Goal: Information Seeking & Learning: Understand process/instructions

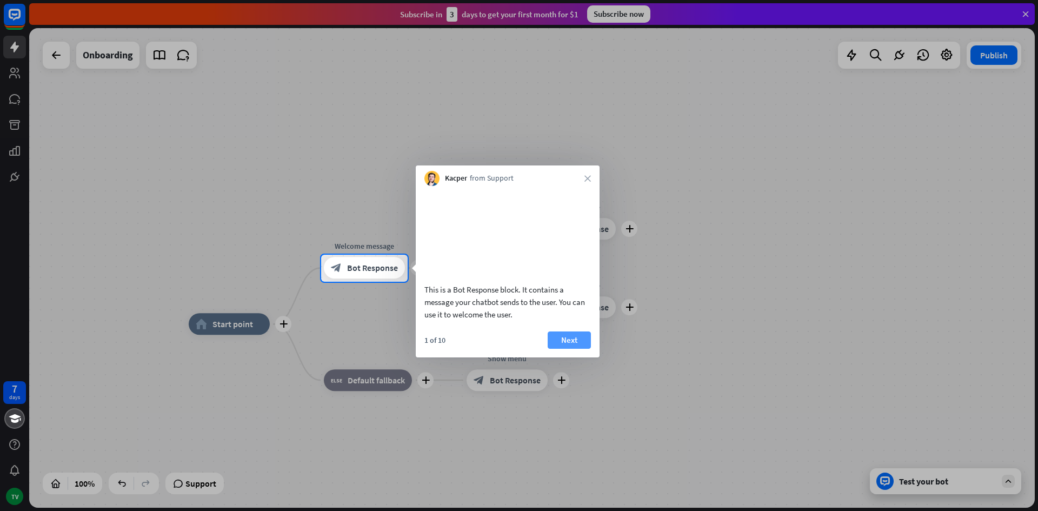
click at [568, 349] on button "Next" at bounding box center [569, 340] width 43 height 17
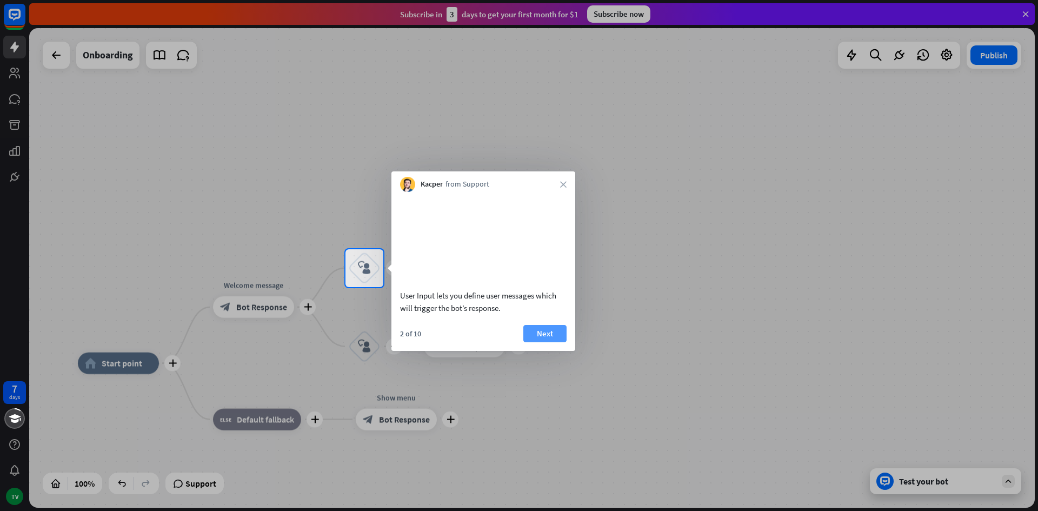
click at [545, 342] on button "Next" at bounding box center [545, 333] width 43 height 17
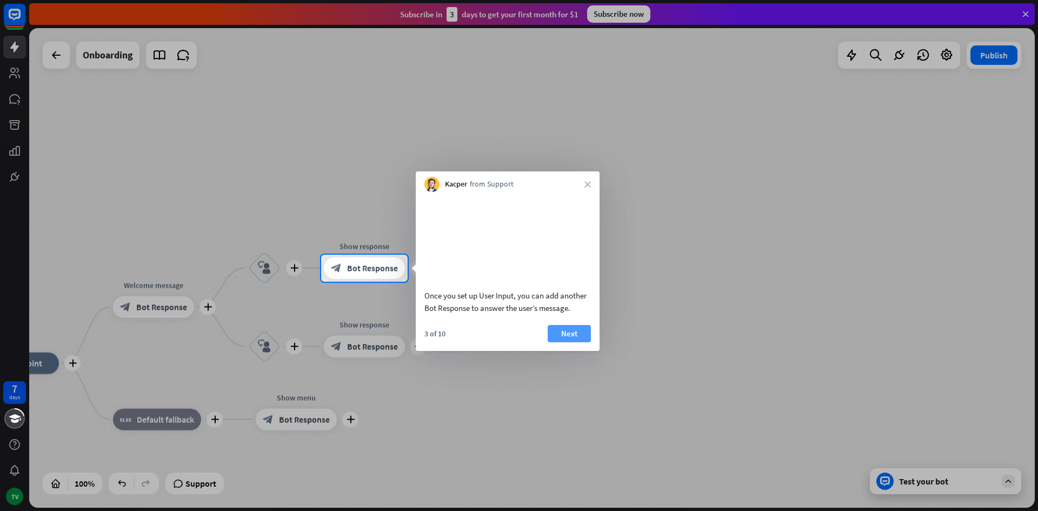
click at [567, 342] on button "Next" at bounding box center [569, 333] width 43 height 17
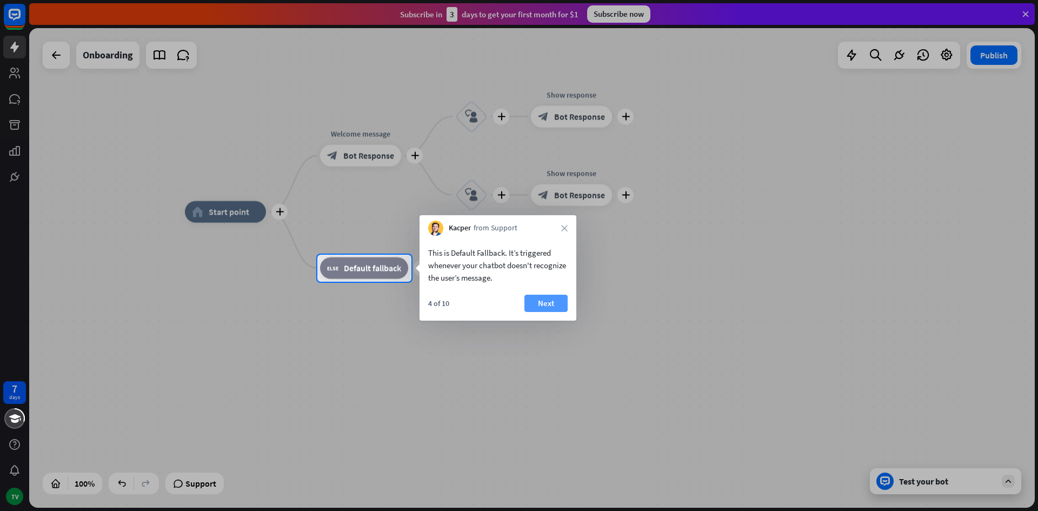
click at [540, 303] on button "Next" at bounding box center [546, 303] width 43 height 17
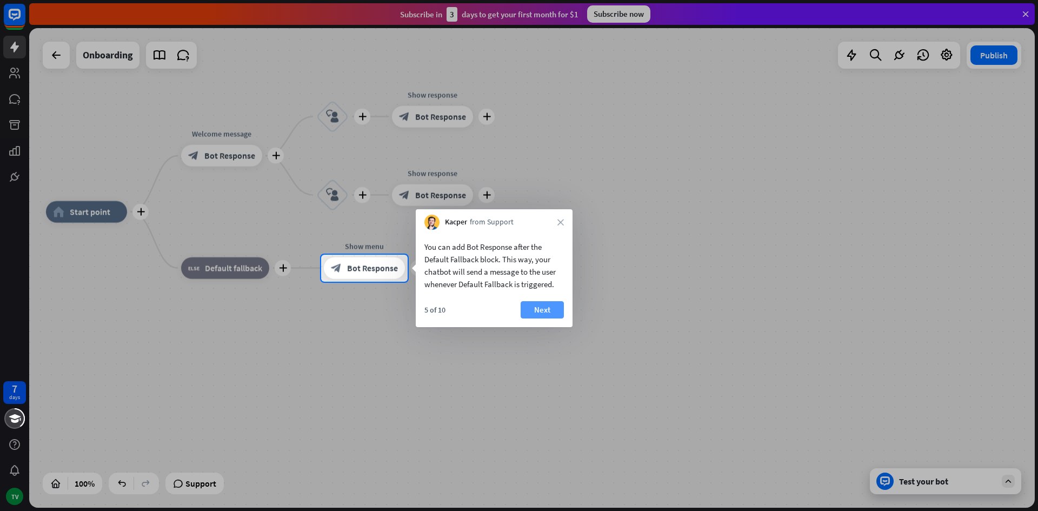
click at [545, 307] on button "Next" at bounding box center [542, 309] width 43 height 17
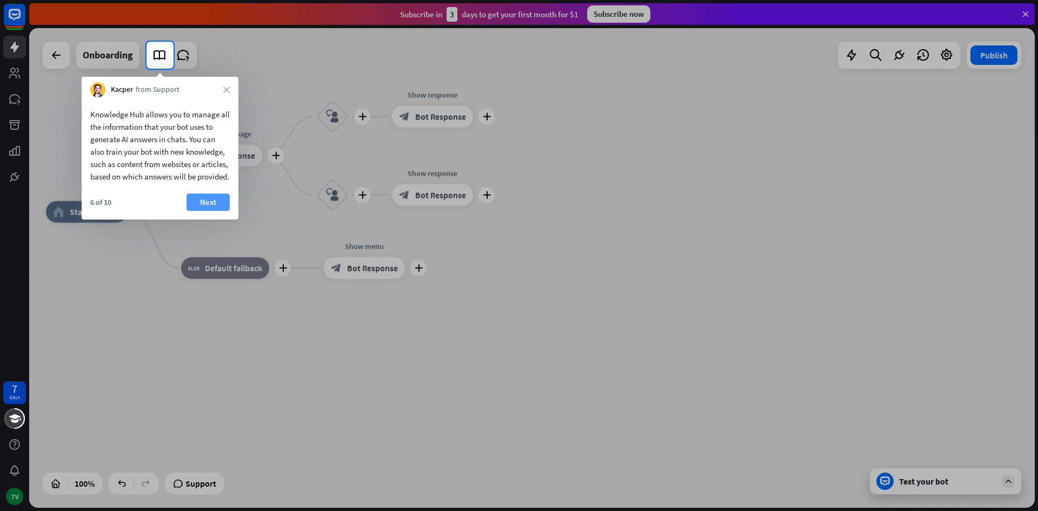
click at [218, 211] on button "Next" at bounding box center [208, 202] width 43 height 17
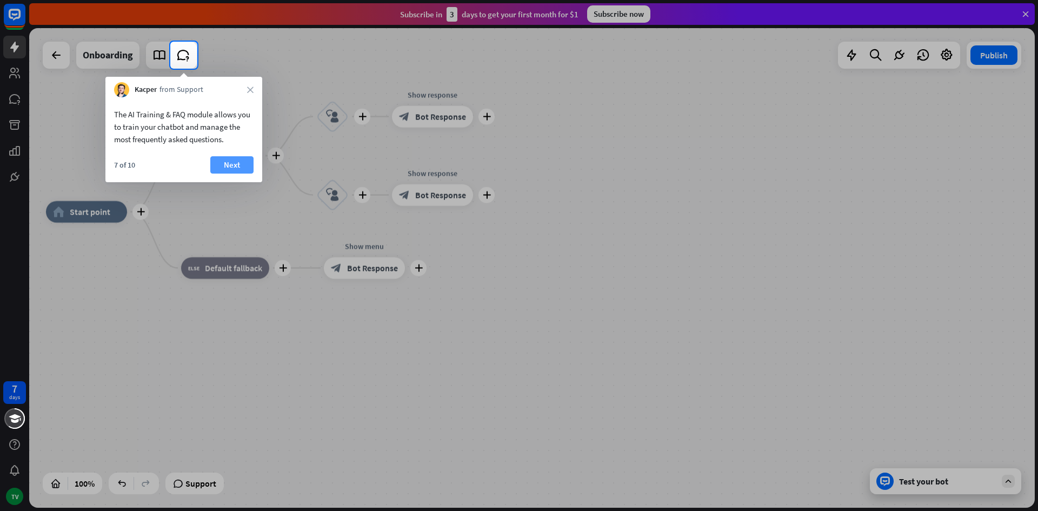
click at [228, 173] on button "Next" at bounding box center [231, 164] width 43 height 17
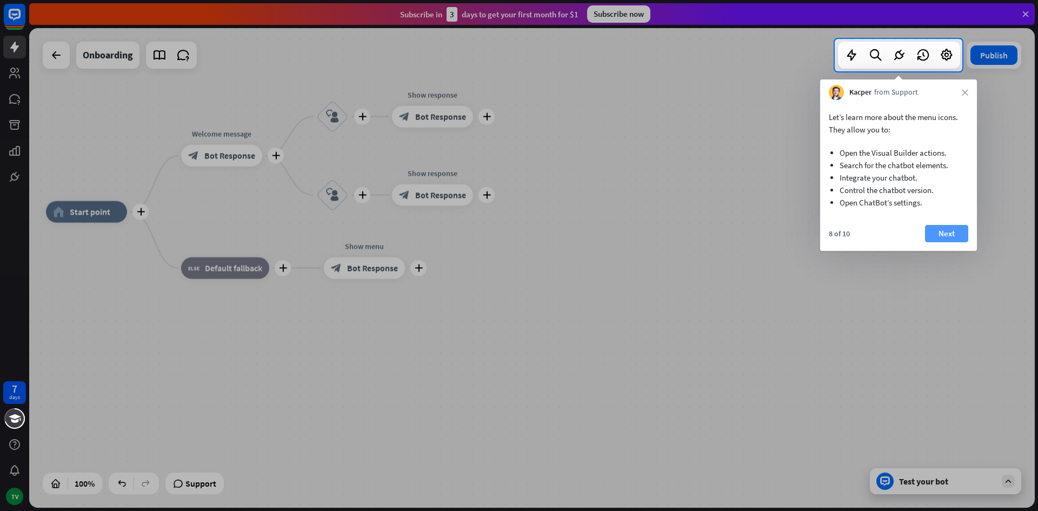
click at [947, 233] on button "Next" at bounding box center [946, 233] width 43 height 17
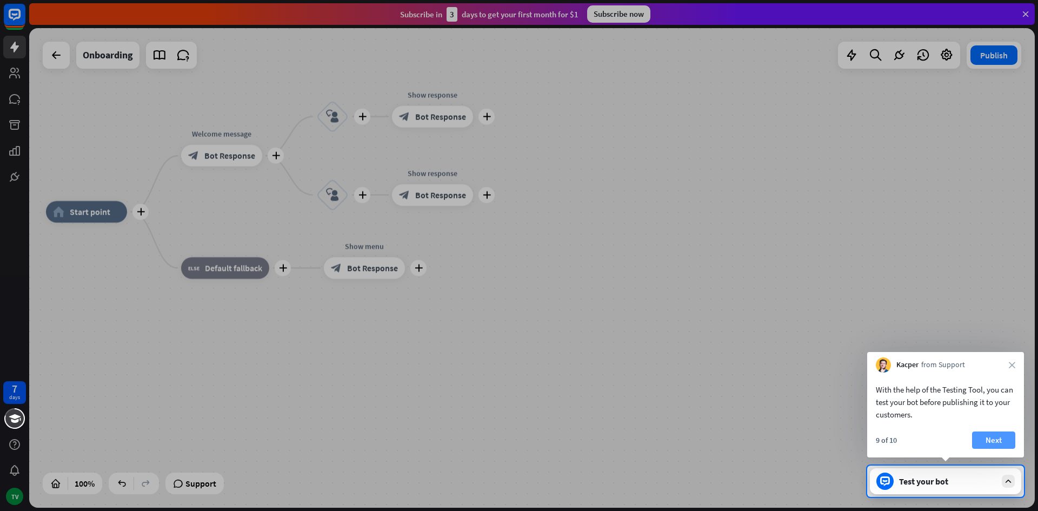
click at [993, 440] on button "Next" at bounding box center [993, 440] width 43 height 17
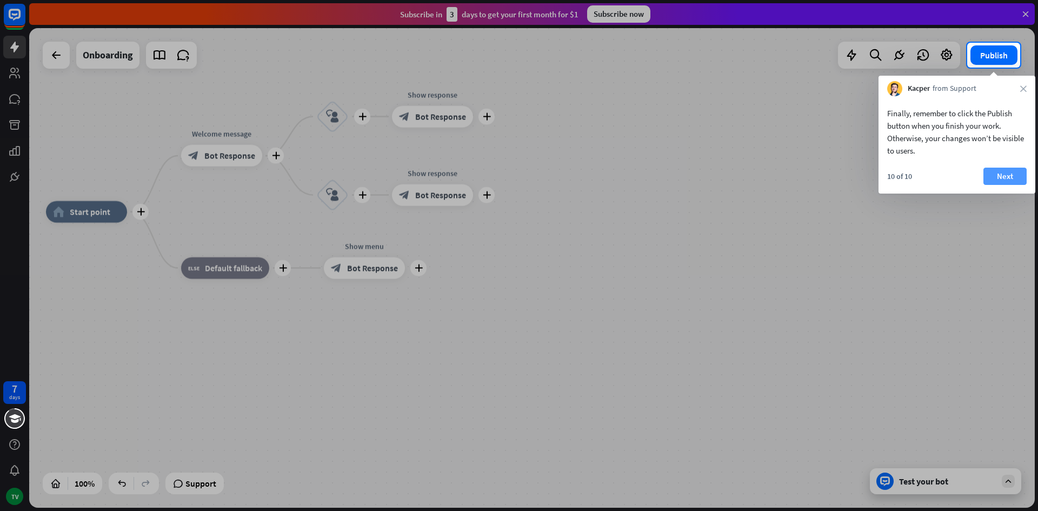
click at [1007, 176] on button "Next" at bounding box center [1005, 176] width 43 height 17
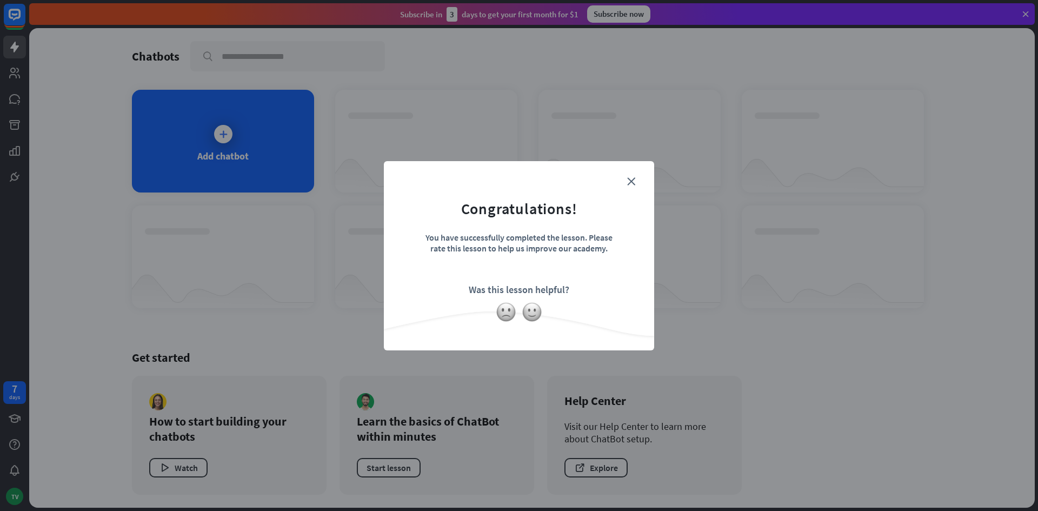
click at [631, 173] on div "close Congratulations! You have successfully completed the lesson. Please rate …" at bounding box center [519, 255] width 270 height 189
click at [633, 181] on icon "close" at bounding box center [631, 181] width 8 height 8
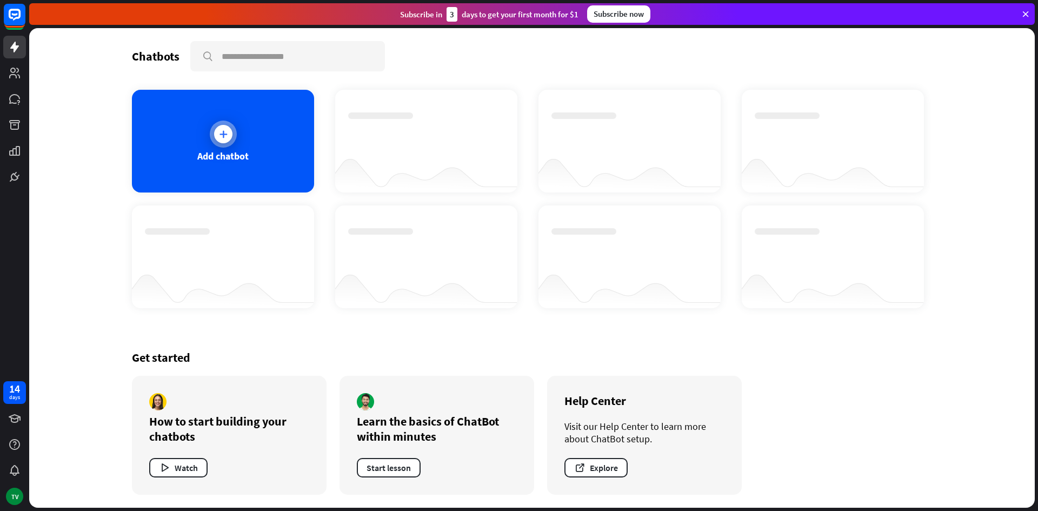
click at [221, 136] on icon at bounding box center [223, 134] width 11 height 11
